Goal: Task Accomplishment & Management: Use online tool/utility

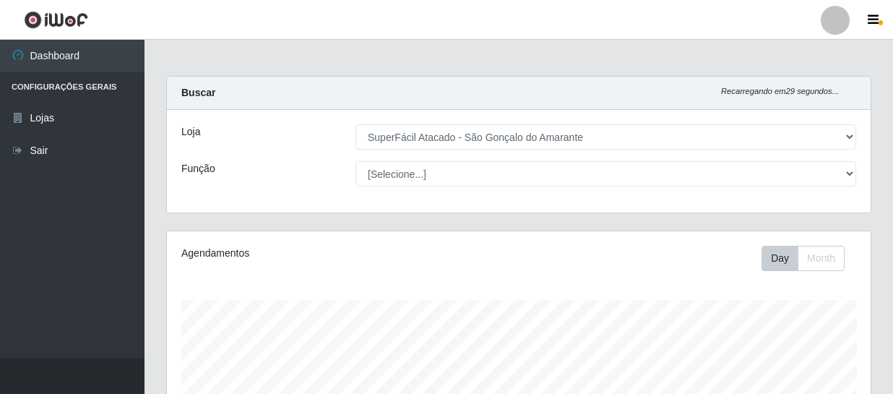
select select "408"
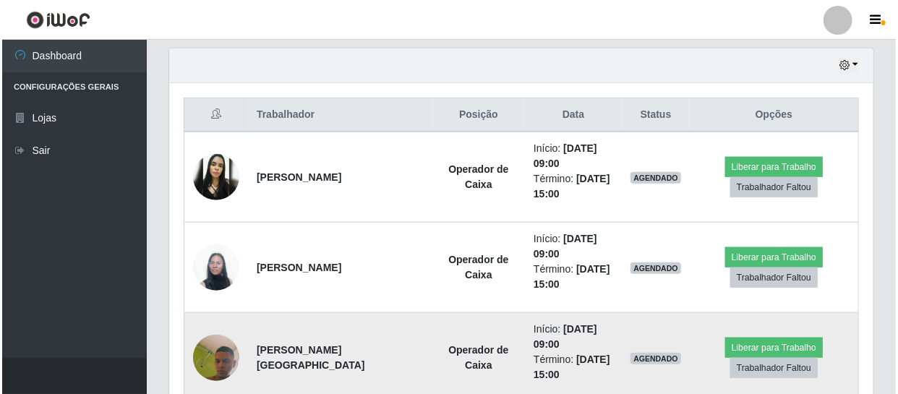
scroll to position [478, 0]
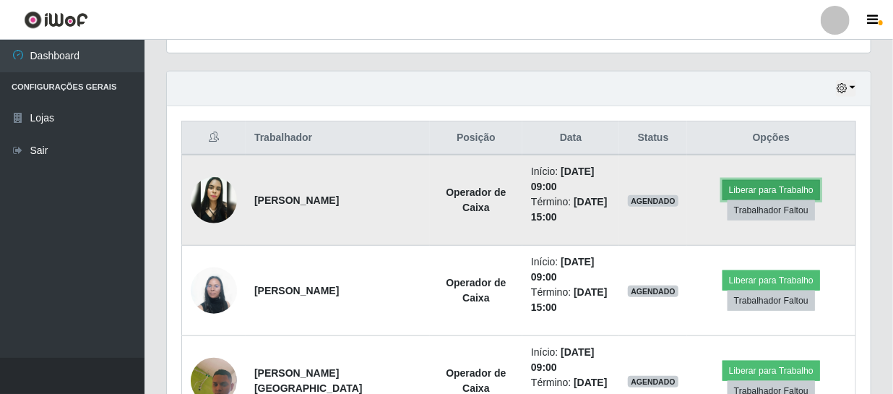
click at [797, 188] on button "Liberar para Trabalho" at bounding box center [772, 190] width 98 height 20
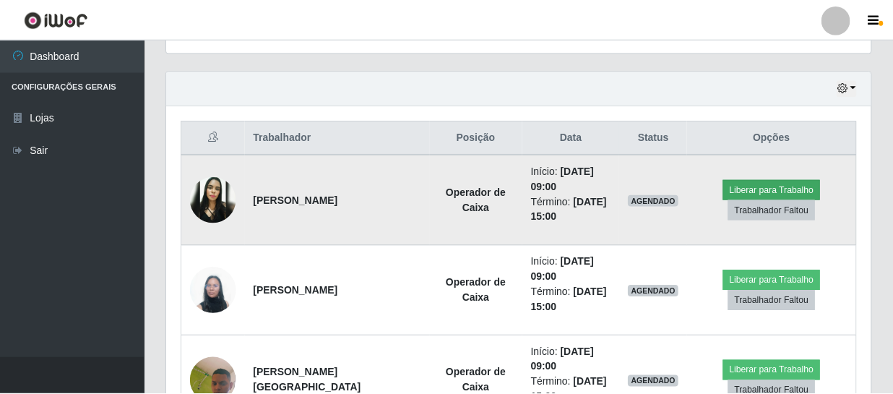
scroll to position [300, 698]
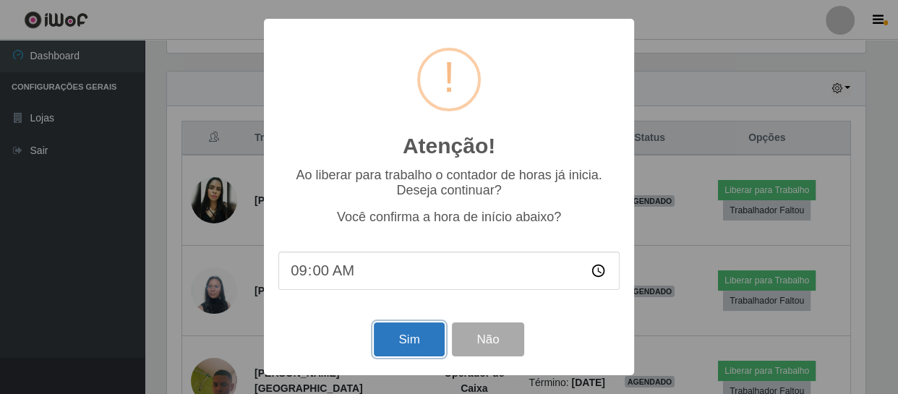
click at [401, 346] on button "Sim" at bounding box center [409, 339] width 70 height 34
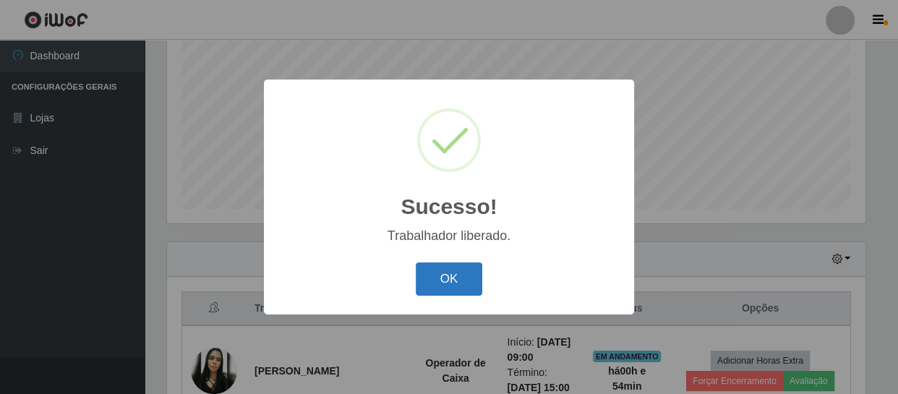
click at [445, 270] on button "OK" at bounding box center [449, 279] width 67 height 34
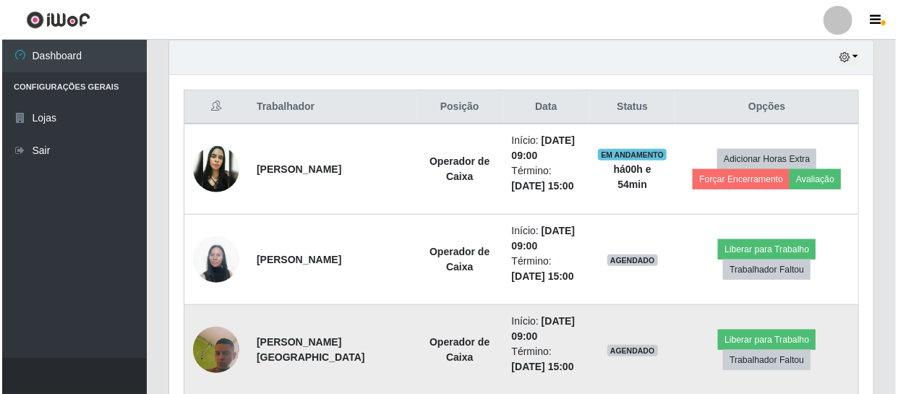
scroll to position [505, 0]
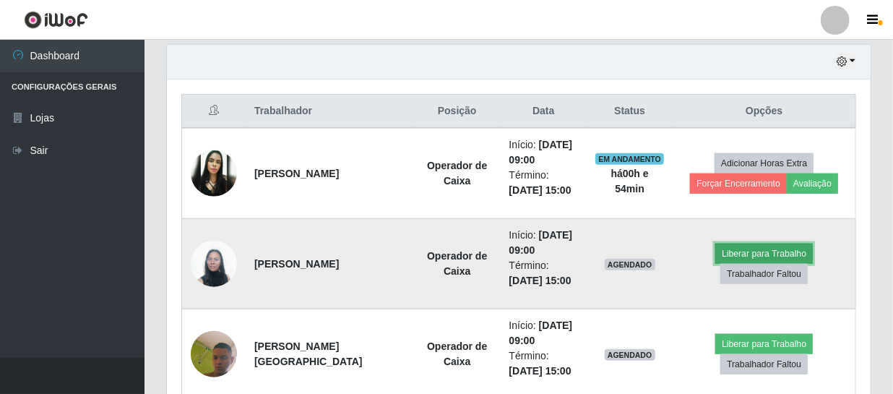
click at [746, 253] on button "Liberar para Trabalho" at bounding box center [765, 254] width 98 height 20
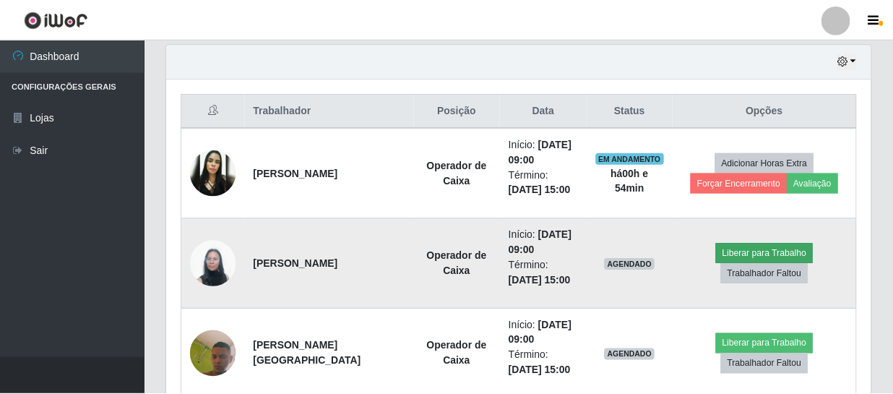
scroll to position [300, 698]
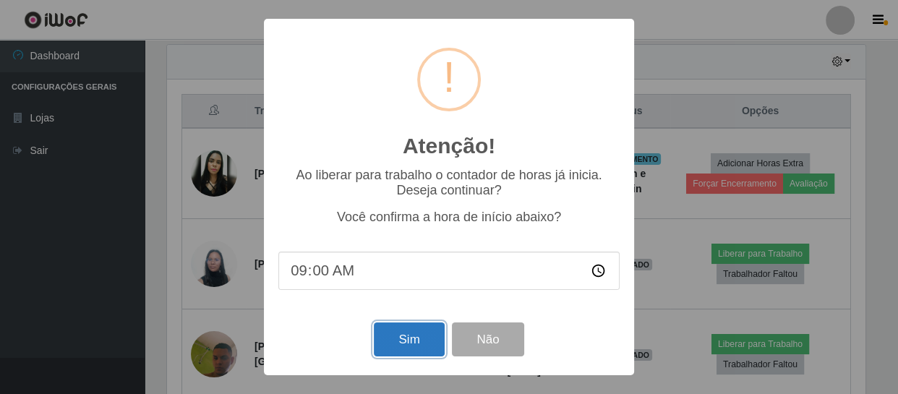
click at [431, 340] on button "Sim" at bounding box center [409, 339] width 70 height 34
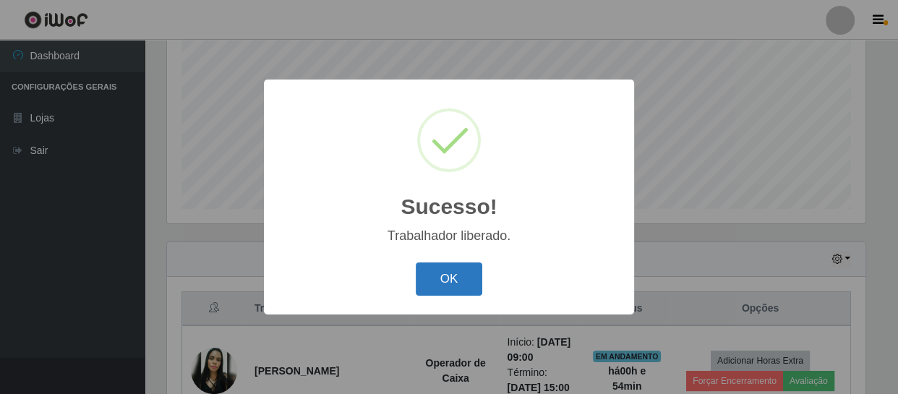
click at [452, 283] on button "OK" at bounding box center [449, 279] width 67 height 34
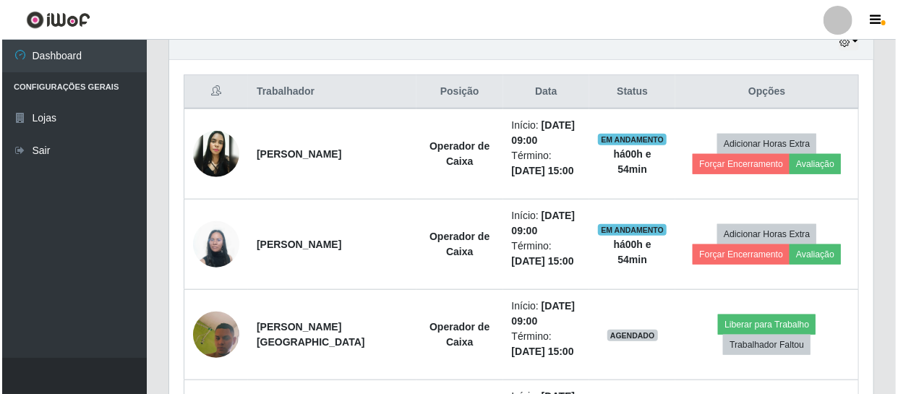
scroll to position [571, 0]
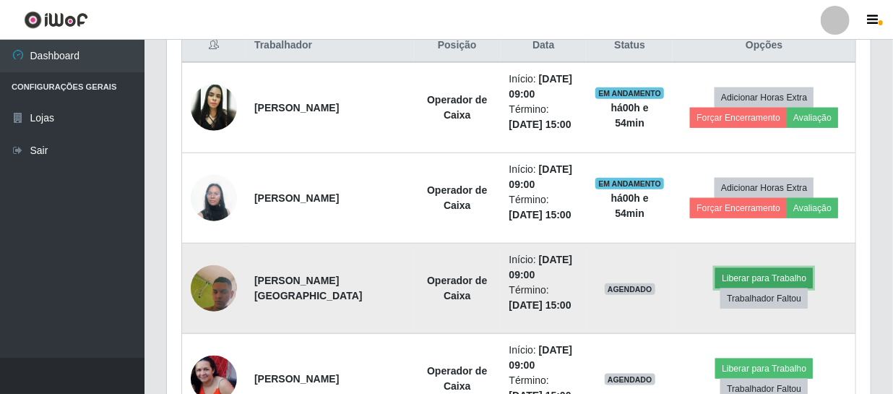
click at [740, 277] on button "Liberar para Trabalho" at bounding box center [765, 278] width 98 height 20
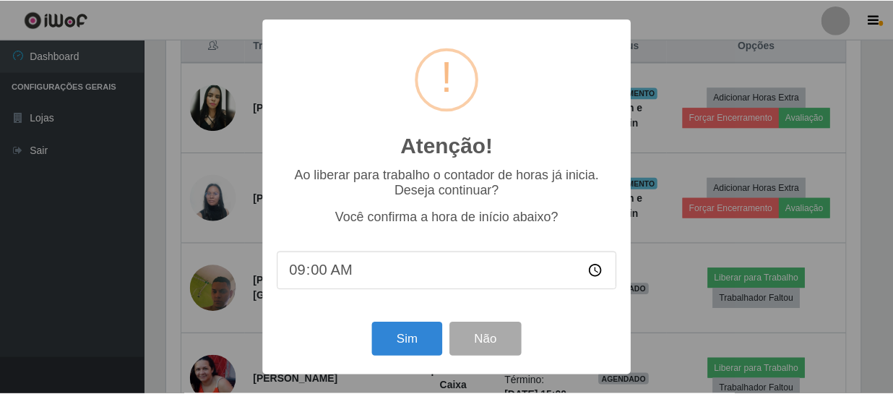
scroll to position [300, 698]
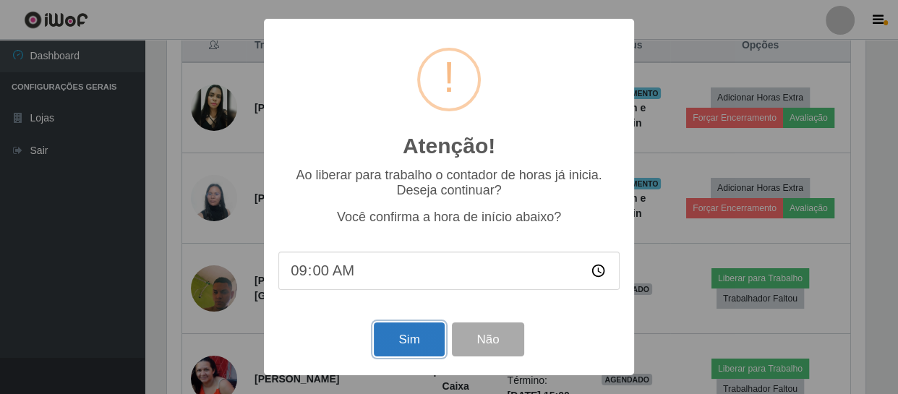
click at [413, 340] on button "Sim" at bounding box center [409, 339] width 70 height 34
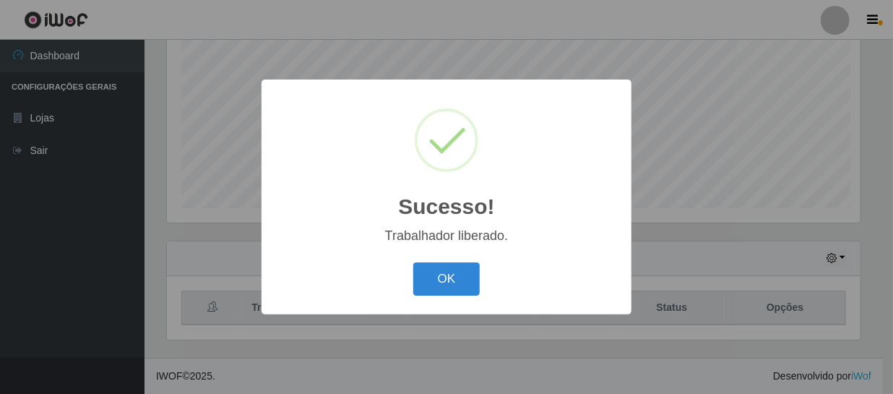
scroll to position [0, 0]
click at [441, 280] on button "OK" at bounding box center [449, 279] width 67 height 34
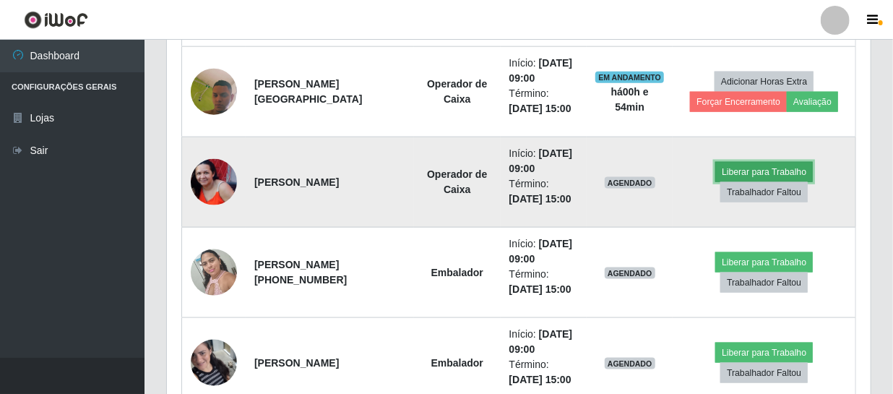
click at [733, 168] on button "Liberar para Trabalho" at bounding box center [765, 172] width 98 height 20
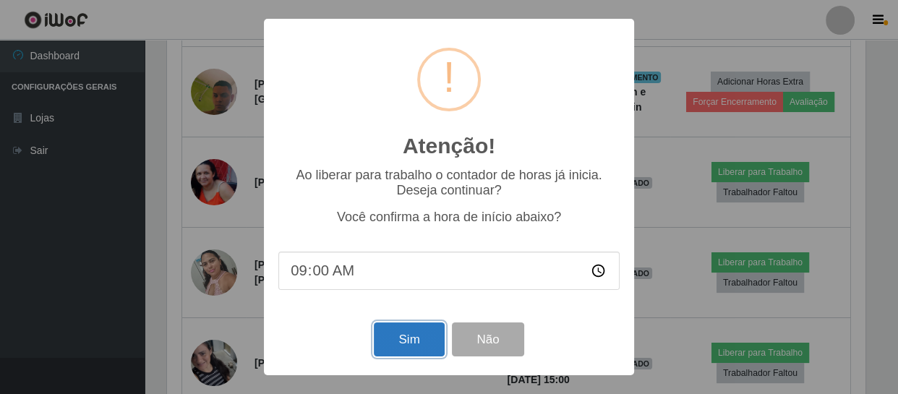
click at [411, 347] on button "Sim" at bounding box center [409, 339] width 70 height 34
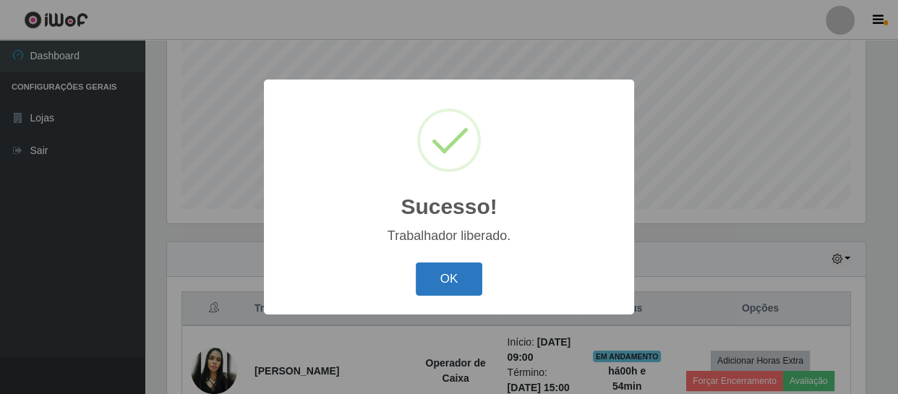
click at [445, 284] on button "OK" at bounding box center [449, 279] width 67 height 34
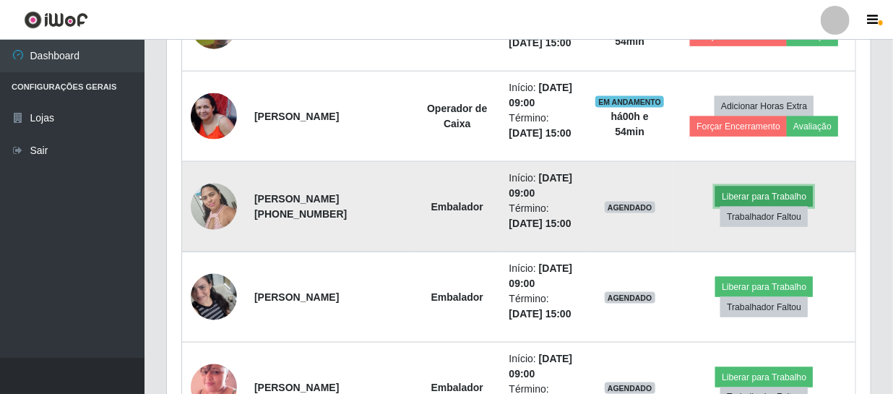
click at [731, 194] on button "Liberar para Trabalho" at bounding box center [765, 196] width 98 height 20
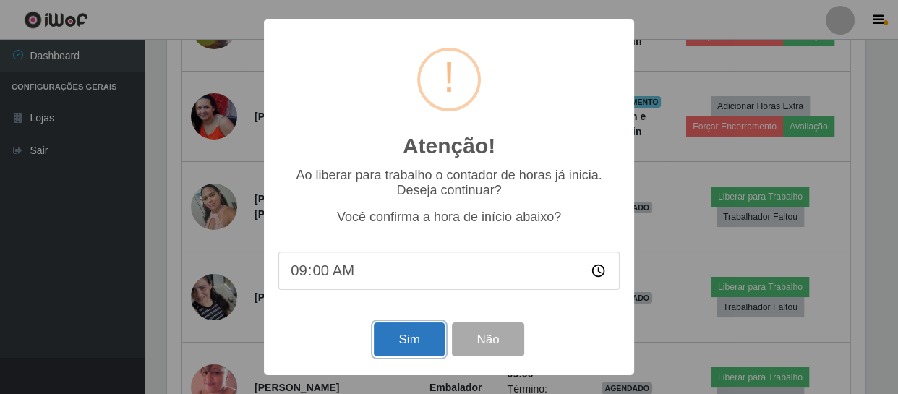
click at [417, 343] on button "Sim" at bounding box center [409, 339] width 70 height 34
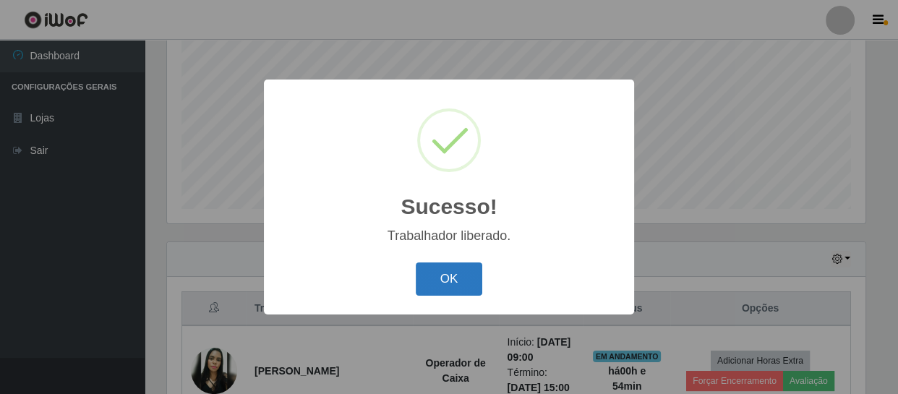
click at [455, 278] on button "OK" at bounding box center [449, 279] width 67 height 34
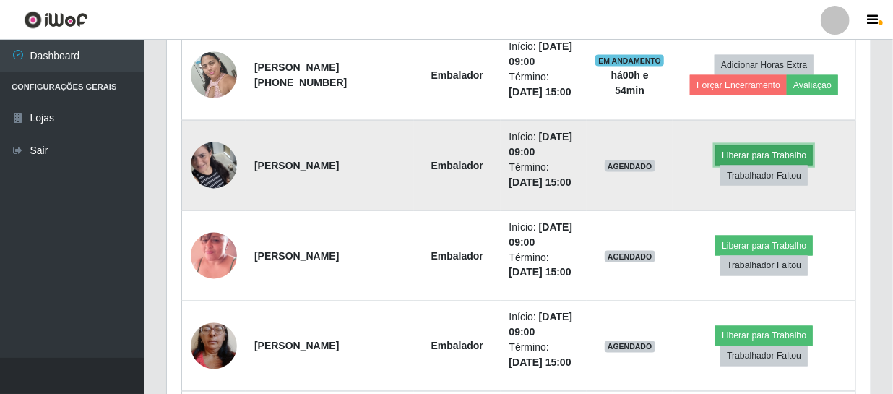
click at [772, 155] on button "Liberar para Trabalho" at bounding box center [765, 155] width 98 height 20
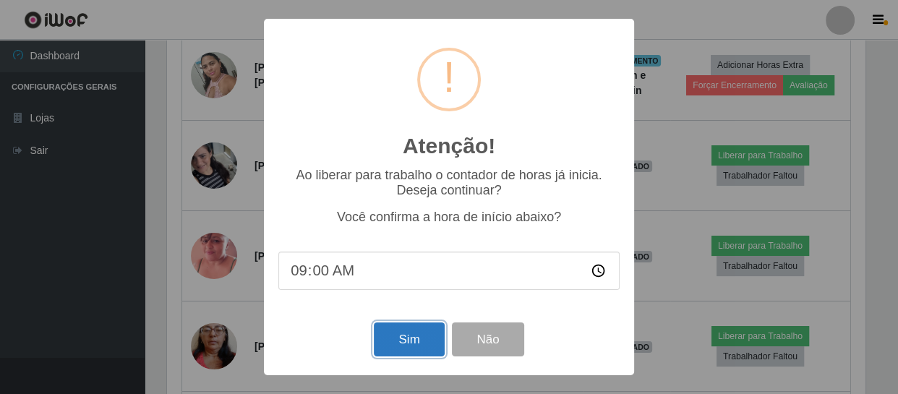
click at [419, 342] on button "Sim" at bounding box center [409, 339] width 70 height 34
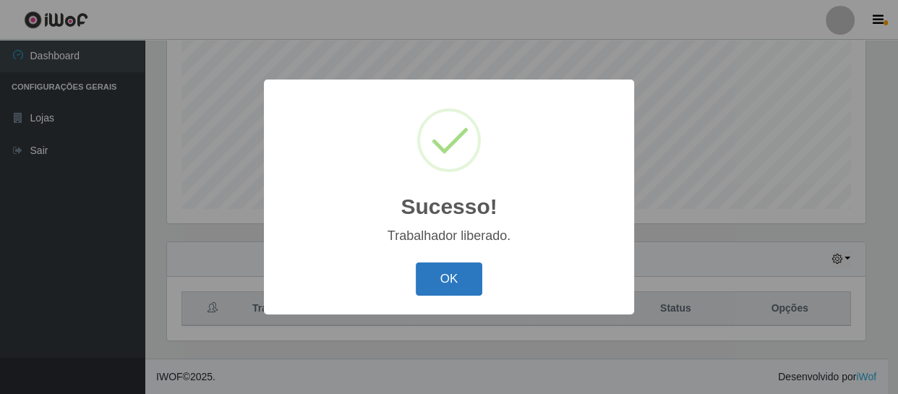
click at [458, 282] on button "OK" at bounding box center [449, 279] width 67 height 34
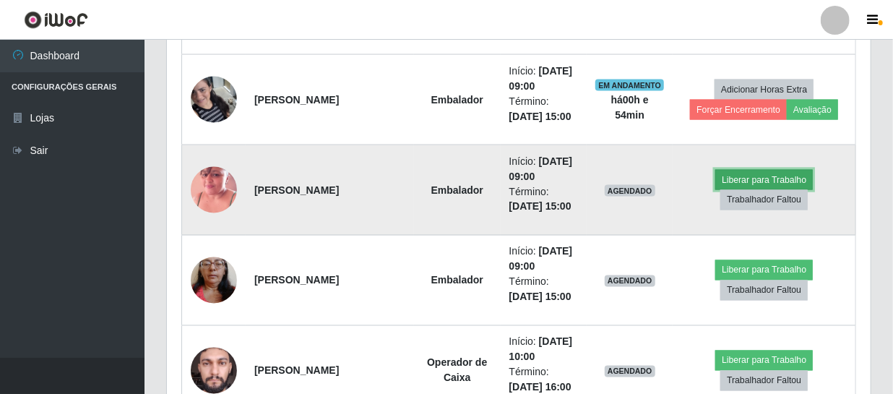
click at [733, 181] on button "Liberar para Trabalho" at bounding box center [765, 180] width 98 height 20
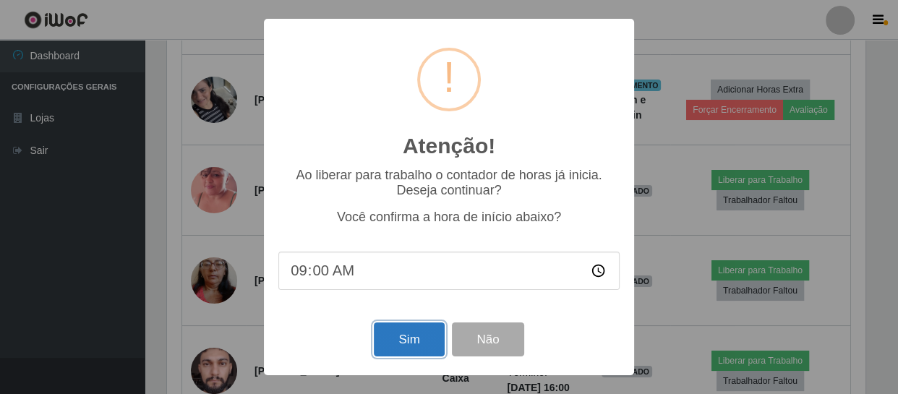
click at [423, 342] on button "Sim" at bounding box center [409, 339] width 70 height 34
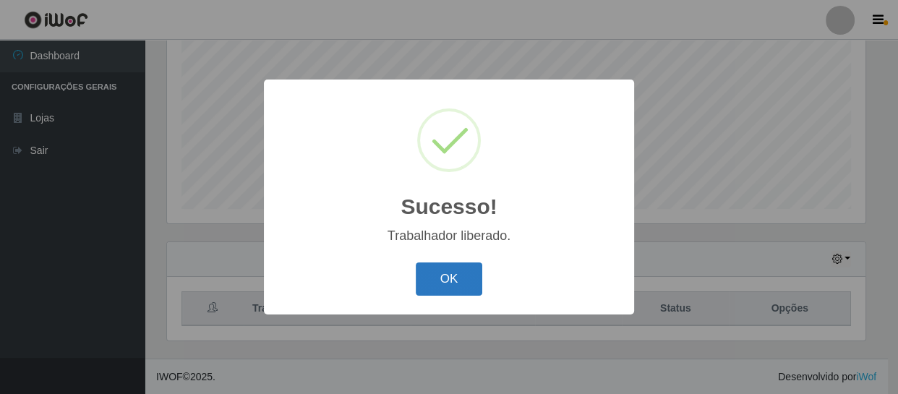
click at [442, 282] on button "OK" at bounding box center [449, 279] width 67 height 34
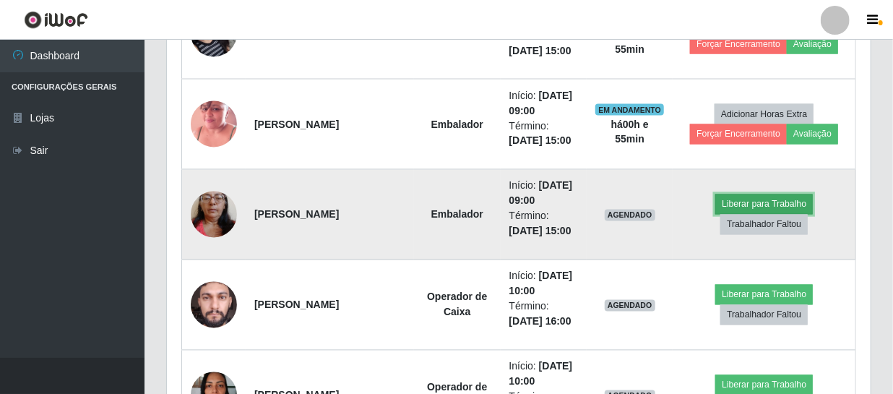
click at [722, 198] on button "Liberar para Trabalho" at bounding box center [765, 204] width 98 height 20
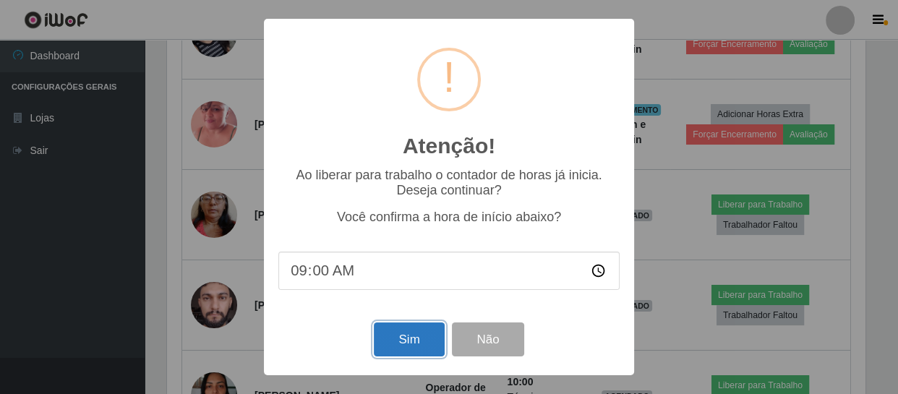
click at [424, 341] on button "Sim" at bounding box center [409, 339] width 70 height 34
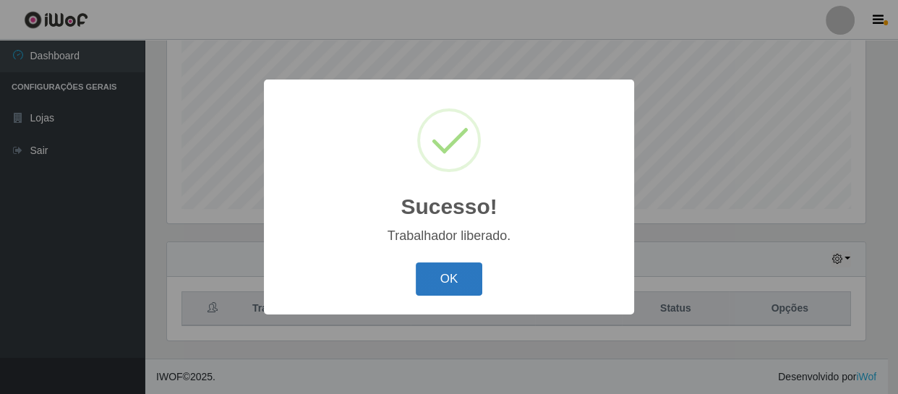
click at [469, 275] on button "OK" at bounding box center [449, 279] width 67 height 34
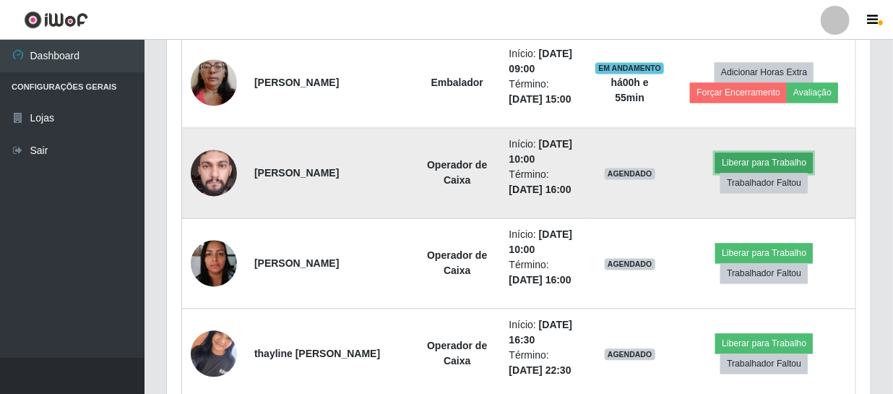
click at [774, 158] on button "Liberar para Trabalho" at bounding box center [765, 163] width 98 height 20
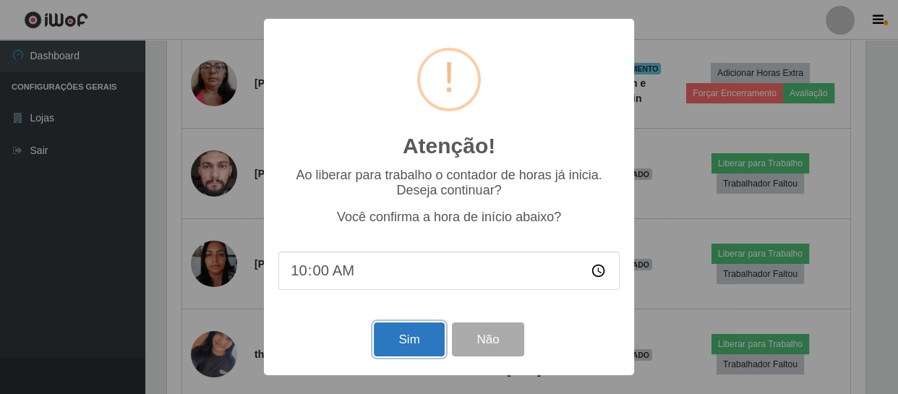
click at [417, 339] on button "Sim" at bounding box center [409, 339] width 70 height 34
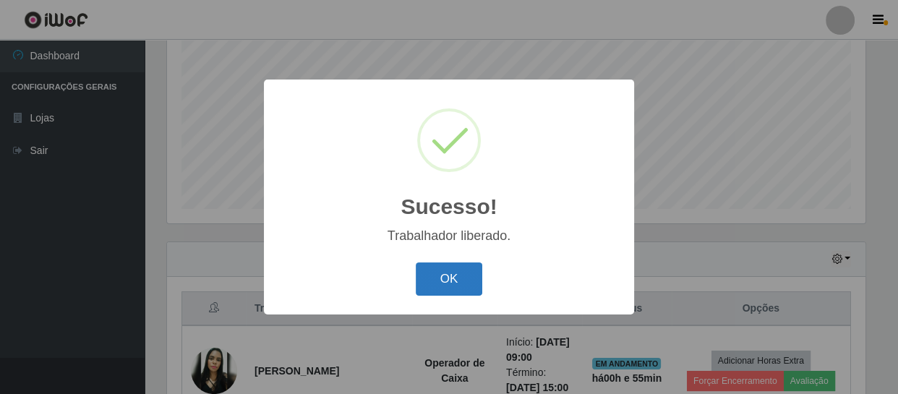
click at [447, 286] on button "OK" at bounding box center [449, 279] width 67 height 34
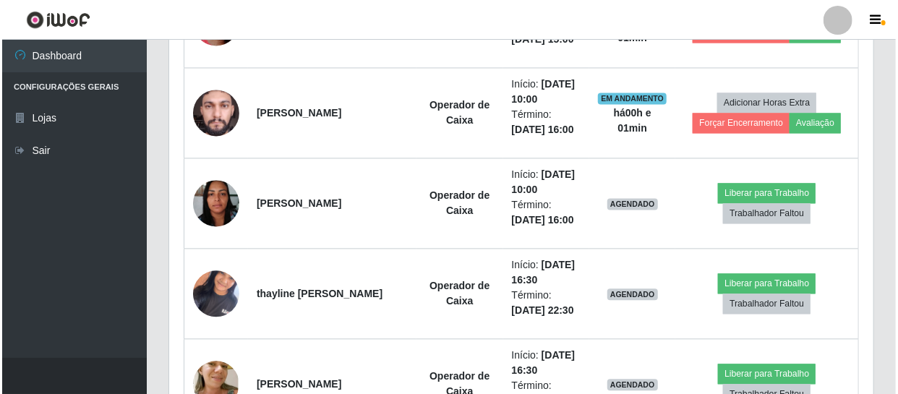
scroll to position [1294, 0]
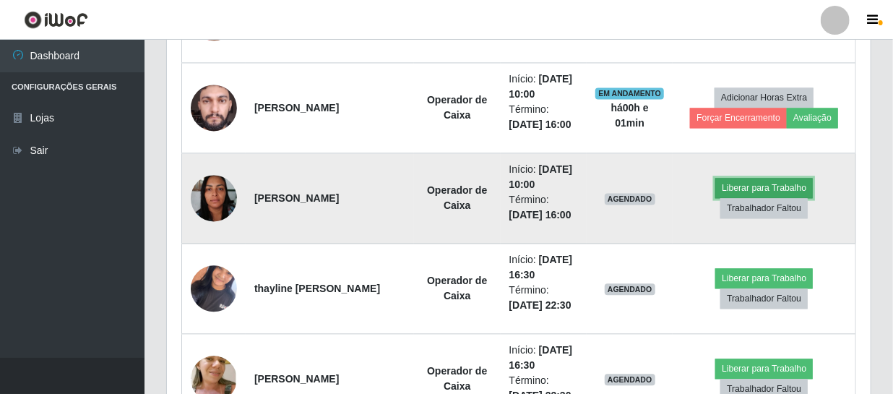
click at [754, 187] on button "Liberar para Trabalho" at bounding box center [765, 188] width 98 height 20
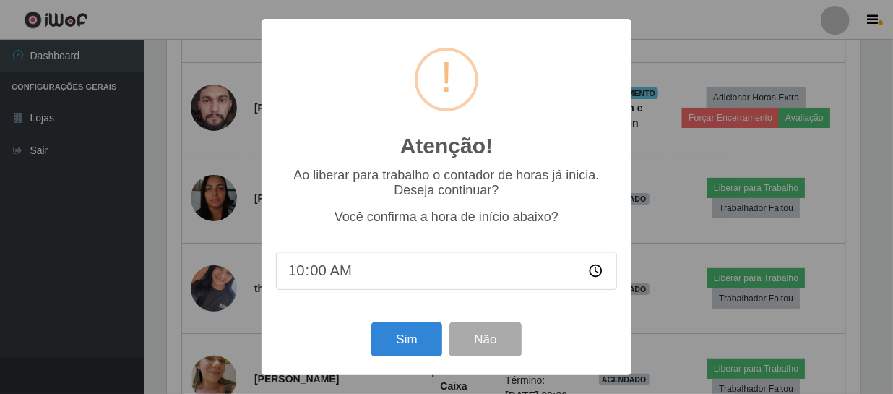
scroll to position [300, 698]
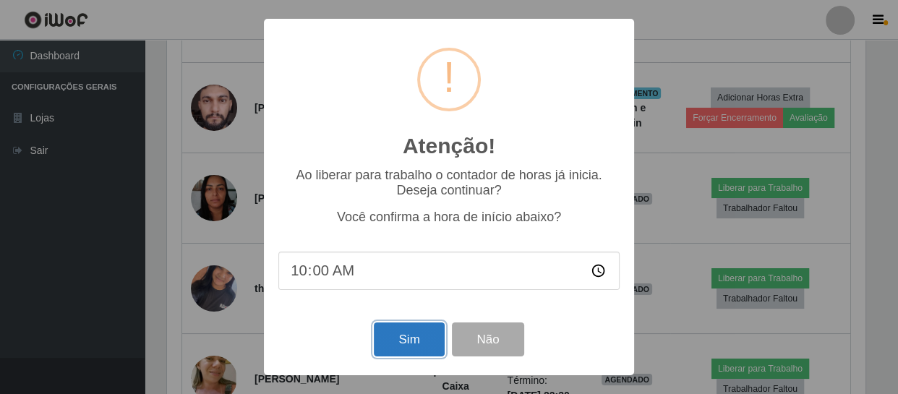
click at [403, 346] on button "Sim" at bounding box center [409, 339] width 70 height 34
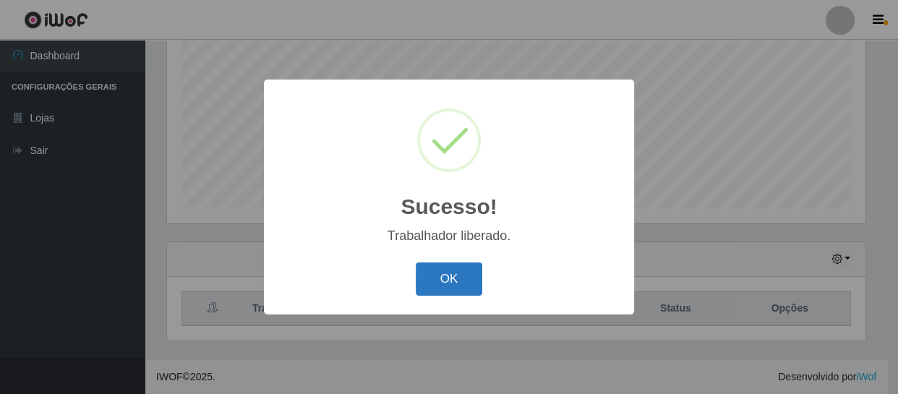
click at [440, 280] on button "OK" at bounding box center [449, 279] width 67 height 34
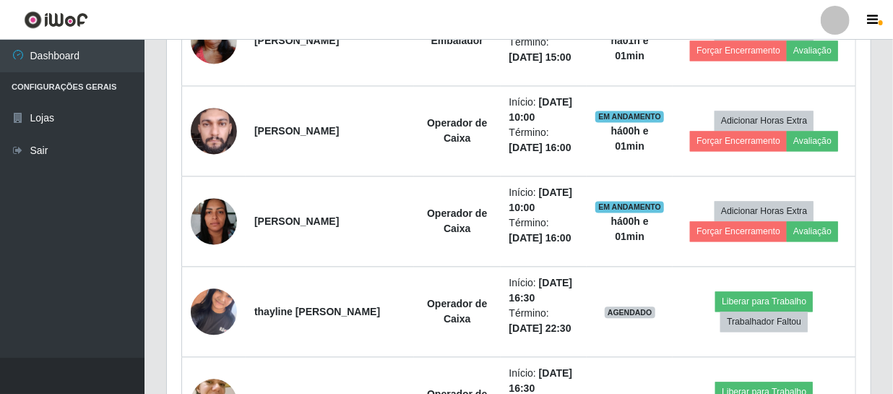
scroll to position [1294, 0]
